Goal: Task Accomplishment & Management: Use online tool/utility

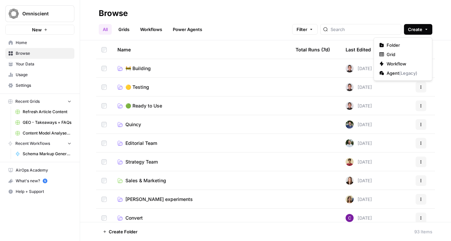
click at [418, 31] on span "Create" at bounding box center [415, 29] width 14 height 7
click at [396, 63] on span "Workflow" at bounding box center [404, 63] width 37 height 7
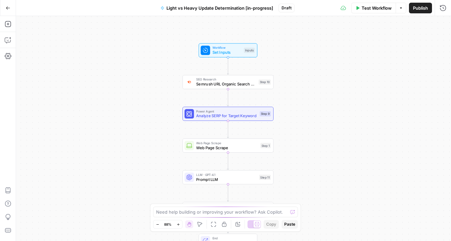
click at [212, 82] on span "Semrush URL Organic Search Keywords" at bounding box center [226, 84] width 60 height 6
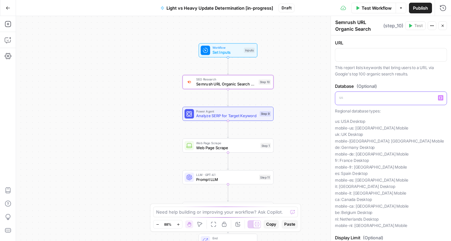
click at [400, 95] on p at bounding box center [390, 97] width 103 height 7
click at [196, 115] on div "Power Agent Analyze SERP for Target Keyword Step 9 Copy step Delete step Add No…" at bounding box center [227, 114] width 86 height 10
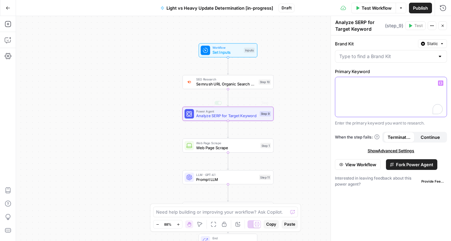
click at [382, 78] on div "To enrich screen reader interactions, please activate Accessibility in Grammarl…" at bounding box center [390, 97] width 111 height 40
click at [375, 61] on div at bounding box center [391, 56] width 112 height 13
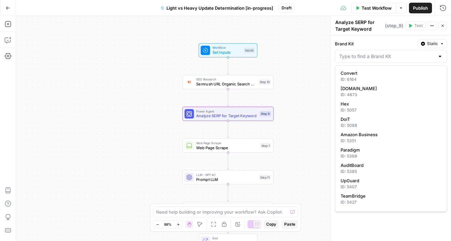
click at [365, 47] on div "Brand Kit Static" at bounding box center [391, 43] width 112 height 9
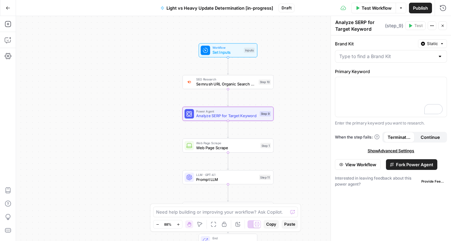
click at [368, 161] on span "View Workflow" at bounding box center [360, 164] width 31 height 7
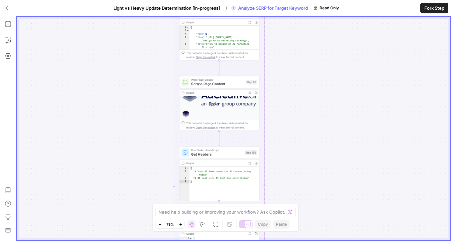
scroll to position [136, 0]
click at [217, 83] on span "Scrape Page Content" at bounding box center [217, 83] width 52 height 5
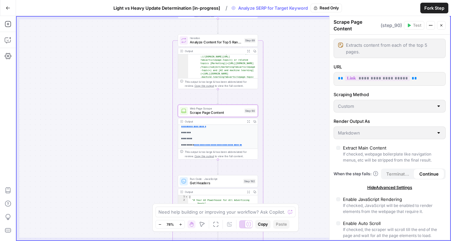
scroll to position [362, 0]
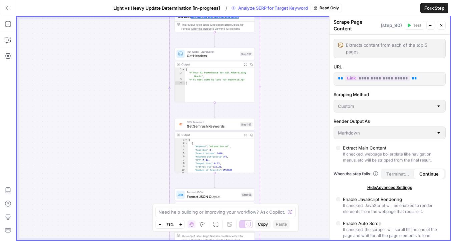
type textarea "**********"
click at [229, 84] on div "[ "# Your AI Powerhouse for All Advertising Needs" , "# #1 most used AI tool fo…" at bounding box center [220, 89] width 70 height 42
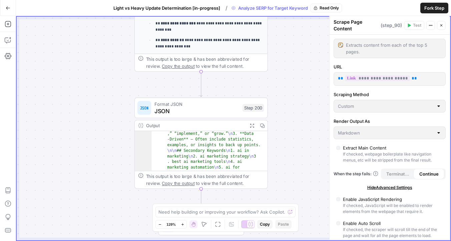
scroll to position [770, 0]
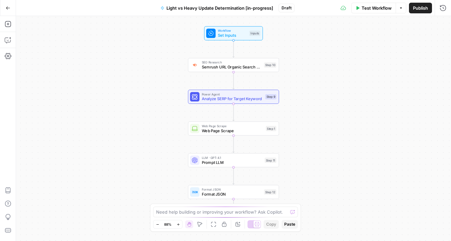
click at [213, 73] on div "Workflow Set Inputs Inputs SEO Research Semrush URL Organic Search Keywords Ste…" at bounding box center [233, 128] width 435 height 225
click at [204, 125] on span "Web Page Scrape" at bounding box center [233, 125] width 62 height 5
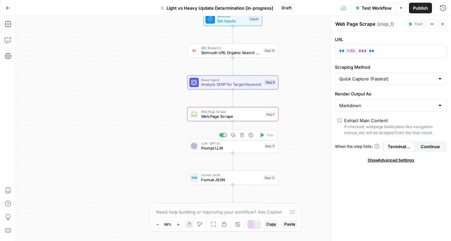
click at [198, 148] on div at bounding box center [193, 145] width 9 height 9
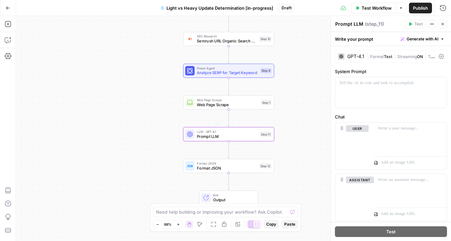
click at [220, 105] on span "Web Page Scrape" at bounding box center [228, 104] width 62 height 6
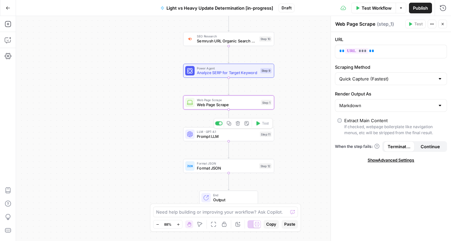
click at [206, 139] on div "LLM · GPT-4.1 Prompt LLM Step 11 Copy step Delete step Add Note Test" at bounding box center [228, 134] width 91 height 14
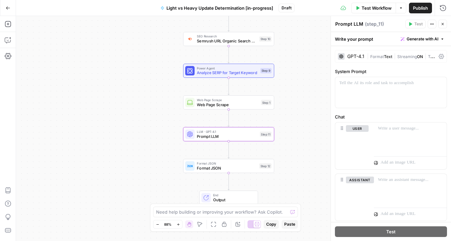
click at [202, 166] on span "Format JSON" at bounding box center [227, 168] width 60 height 6
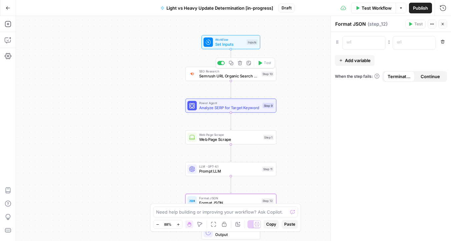
click at [208, 75] on span "Semrush URL Organic Search Keywords" at bounding box center [229, 76] width 60 height 6
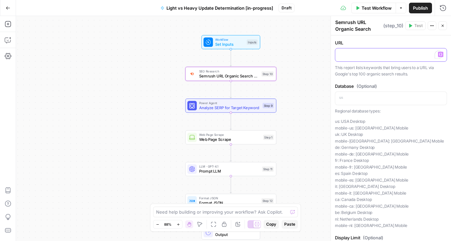
click at [373, 55] on p "To enrich screen reader interactions, please activate Accessibility in Grammarl…" at bounding box center [390, 54] width 103 height 7
click at [360, 56] on p "To enrich screen reader interactions, please activate Accessibility in Grammarl…" at bounding box center [390, 54] width 103 height 7
click at [233, 47] on div "Workflow Set Inputs Inputs Test Step" at bounding box center [230, 42] width 59 height 14
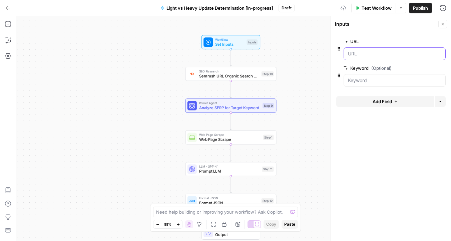
click at [363, 50] on input "URL" at bounding box center [394, 53] width 93 height 7
click at [363, 52] on input "URL" at bounding box center [394, 53] width 93 height 7
click at [363, 53] on input "URL" at bounding box center [394, 53] width 93 height 7
click at [377, 53] on input "URL" at bounding box center [394, 53] width 93 height 7
click at [370, 79] on input "Keyword (Optional)" at bounding box center [394, 80] width 93 height 7
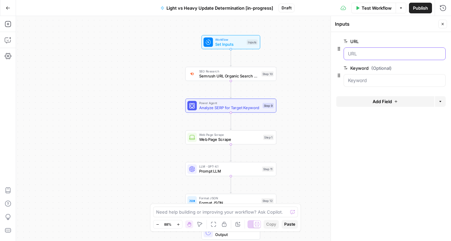
click at [366, 54] on input "URL" at bounding box center [394, 53] width 93 height 7
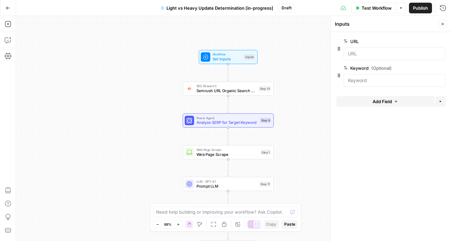
click at [440, 23] on icon "button" at bounding box center [442, 24] width 4 height 4
click at [229, 84] on span "SEO Research" at bounding box center [226, 86] width 60 height 5
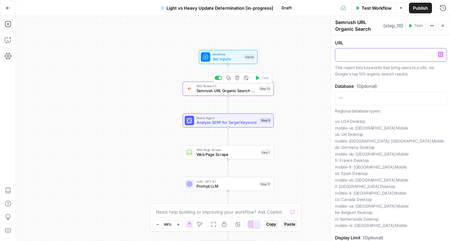
click at [370, 61] on div at bounding box center [390, 54] width 111 height 13
click at [443, 54] on div "To enrich screen reader interactions, please activate Accessibility in Grammarl…" at bounding box center [390, 54] width 111 height 13
click at [440, 54] on icon "button" at bounding box center [440, 54] width 3 height 3
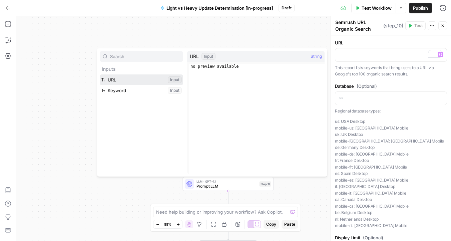
click at [123, 82] on button "Select variable URL" at bounding box center [141, 79] width 83 height 11
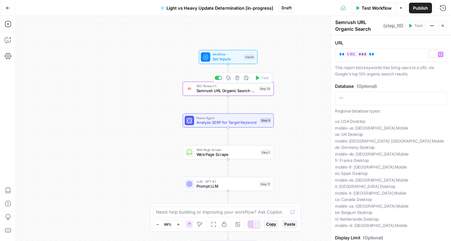
click at [170, 104] on div "Workflow Set Inputs Inputs SEO Research Semrush URL Organic Search Keywords Ste…" at bounding box center [233, 128] width 435 height 225
click at [207, 118] on span "Power Agent" at bounding box center [226, 117] width 61 height 5
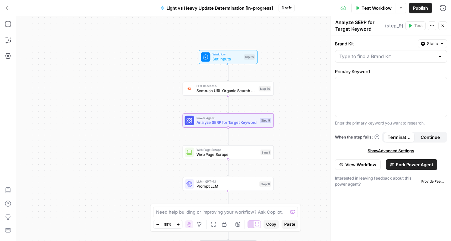
click at [377, 75] on div "Primary Keyword Enter the primary keyword you want to research." at bounding box center [391, 97] width 112 height 58
click at [377, 95] on div "To enrich screen reader interactions, please activate Accessibility in Grammarl…" at bounding box center [390, 97] width 111 height 40
click at [440, 82] on icon "button" at bounding box center [440, 83] width 3 height 3
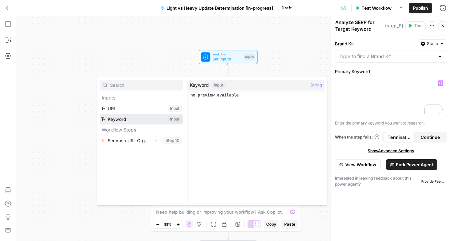
click at [122, 115] on button "Select variable Keyword" at bounding box center [141, 119] width 83 height 11
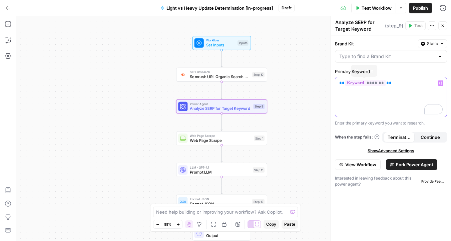
drag, startPoint x: 394, startPoint y: 84, endPoint x: 271, endPoint y: 72, distance: 123.5
click at [271, 72] on body "Omniscient New Home Browse Your Data Usage Settings Recent Grids GEO - FAQs w/ …" at bounding box center [225, 120] width 451 height 241
click at [234, 73] on span "SEO Research" at bounding box center [220, 72] width 60 height 5
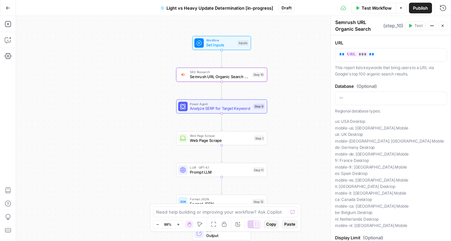
scroll to position [62, 0]
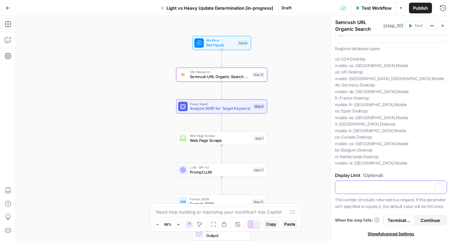
click at [376, 187] on p "To enrich screen reader interactions, please activate Accessibility in Grammarl…" at bounding box center [390, 186] width 103 height 7
